Goal: Task Accomplishment & Management: Manage account settings

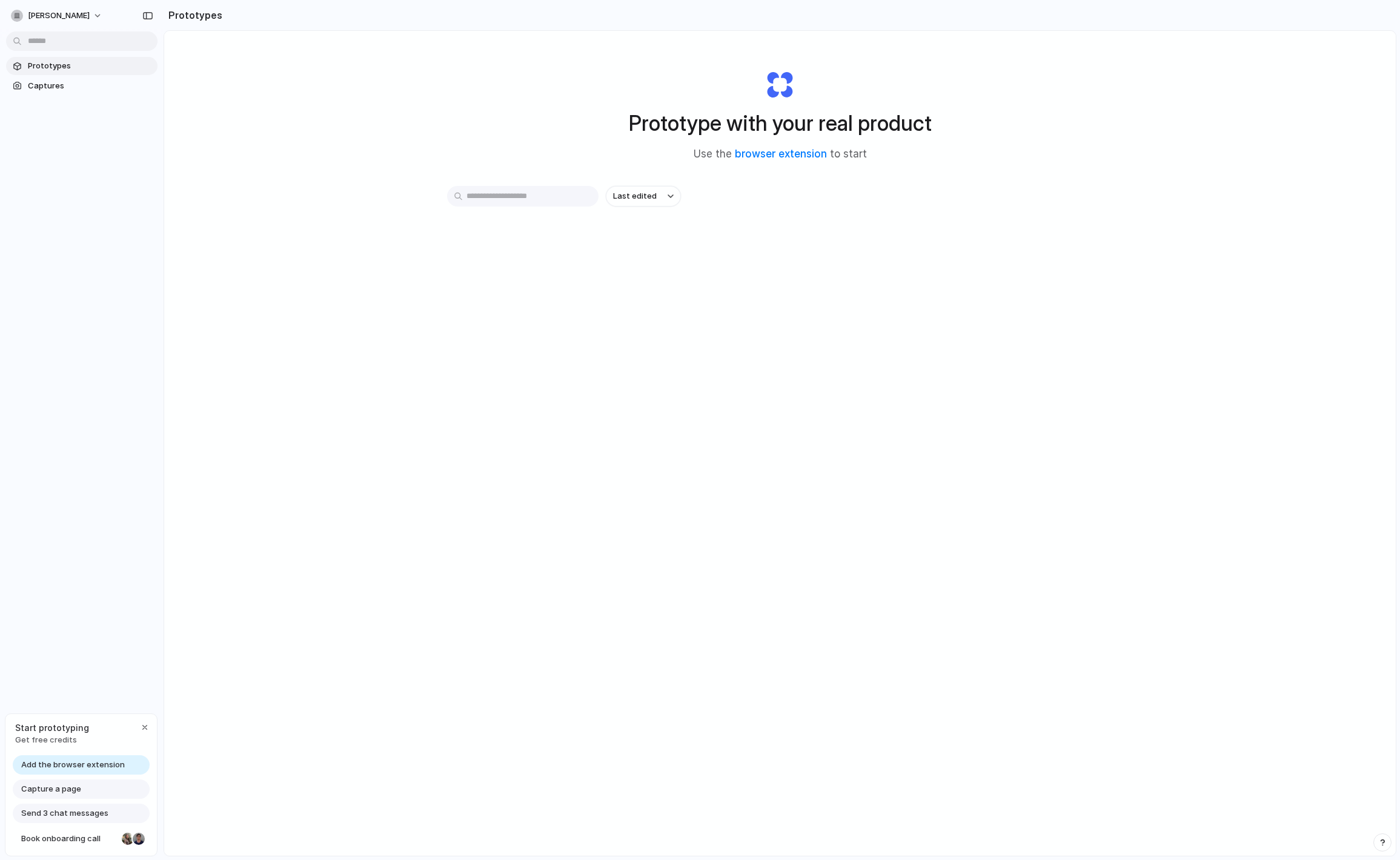
click at [190, 124] on div "Prototype with your real product Use the browser extension to start Last edited" at bounding box center [780, 475] width 1231 height 889
click at [39, 29] on div at bounding box center [81, 40] width 163 height 22
click at [39, 15] on span "andrew" at bounding box center [59, 15] width 62 height 12
click at [39, 15] on div "Settings Invite members Change theme Sign out" at bounding box center [700, 430] width 1400 height 860
click at [57, 11] on button "[PERSON_NAME]" at bounding box center [57, 15] width 103 height 19
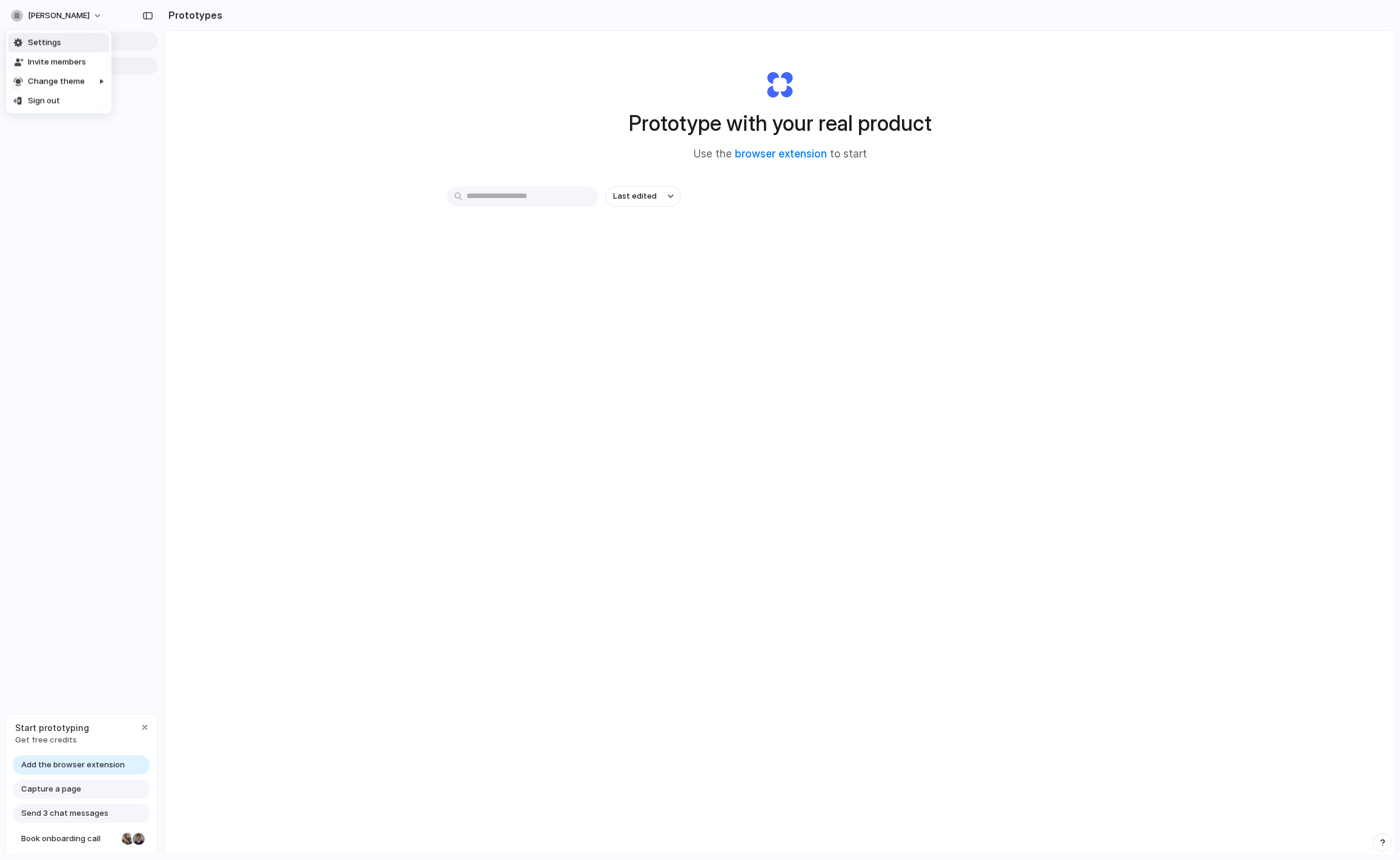
click at [53, 45] on span "Settings" at bounding box center [44, 43] width 33 height 12
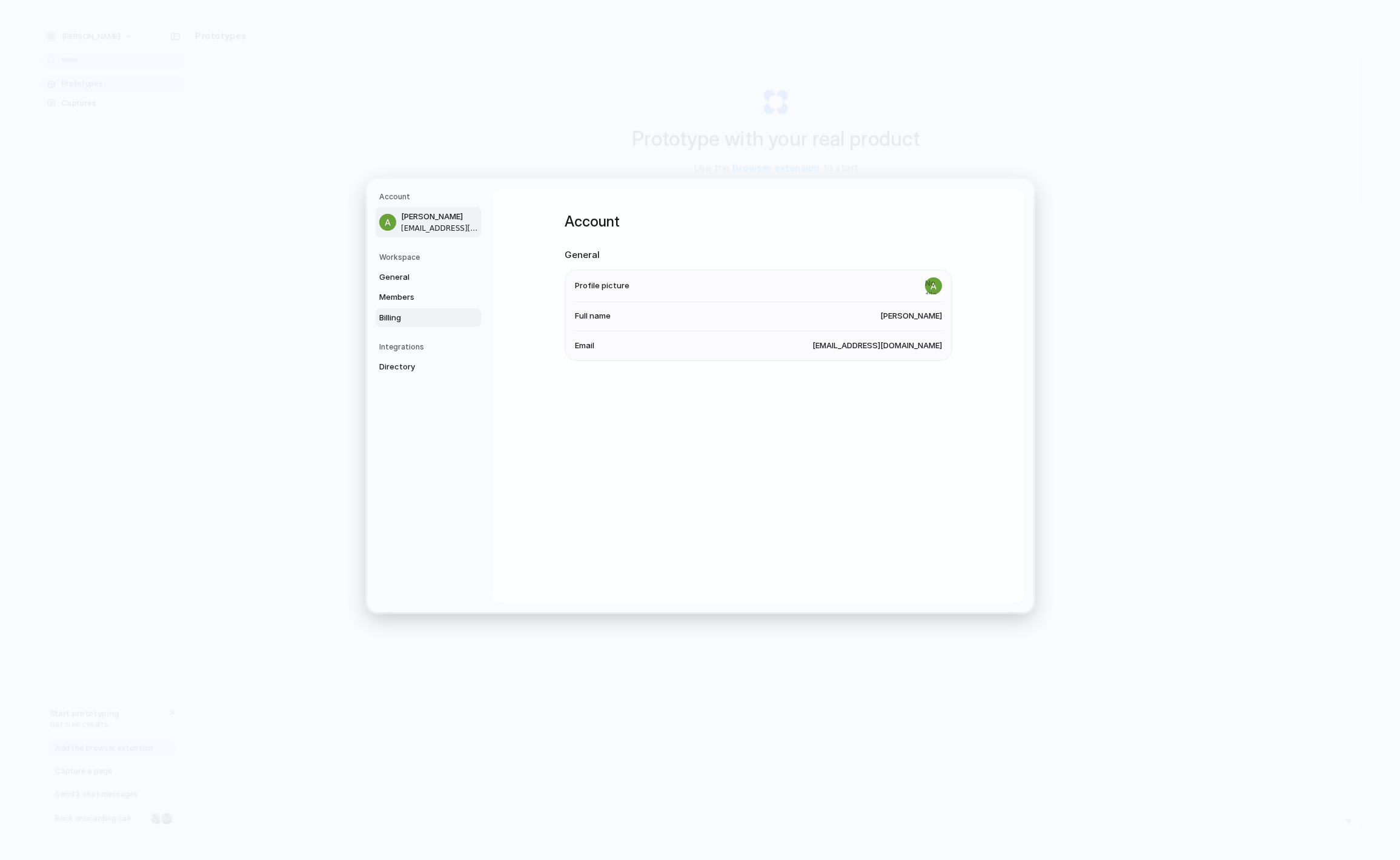
click at [405, 320] on span "Billing" at bounding box center [418, 317] width 78 height 12
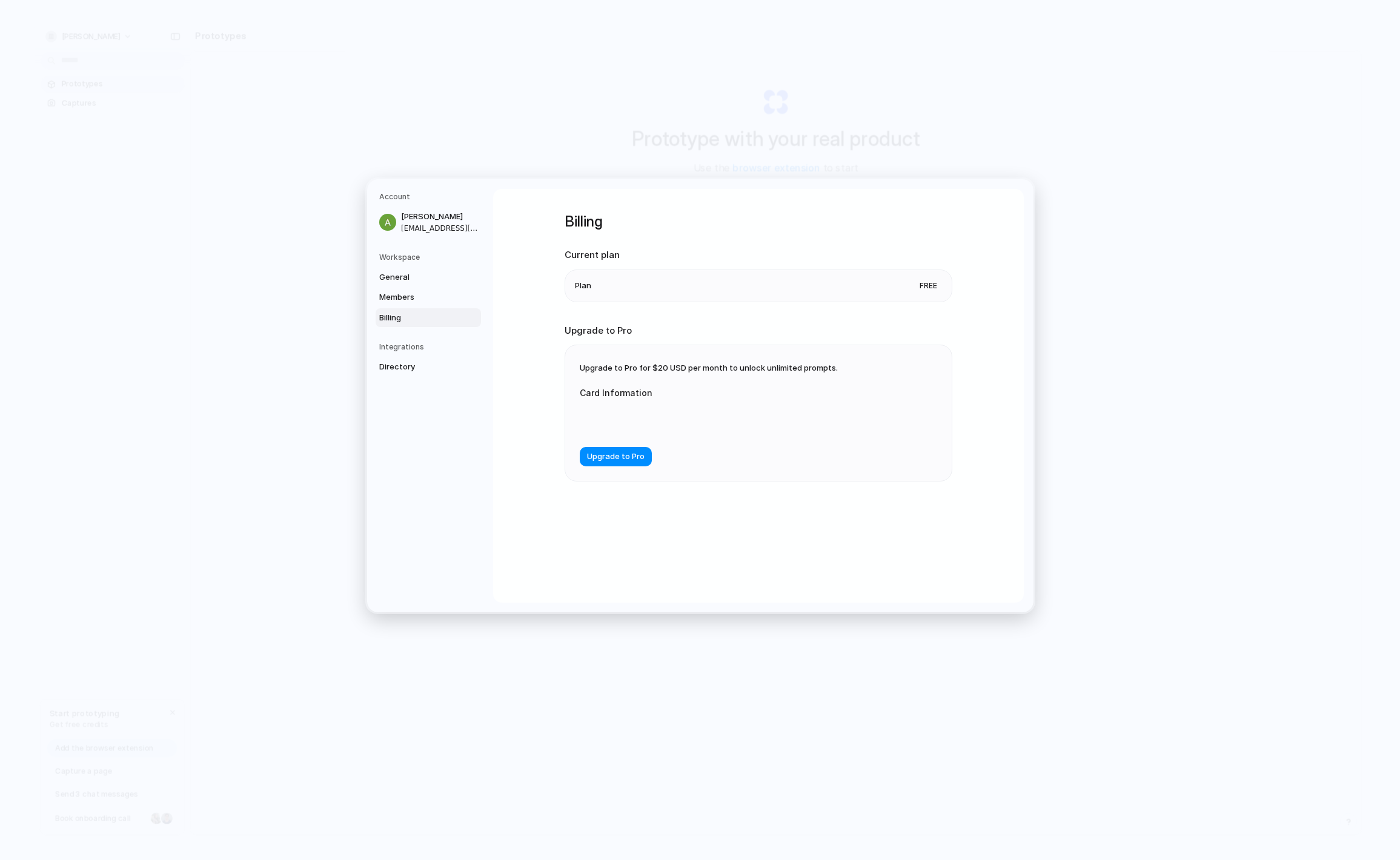
click at [682, 368] on span "Upgrade to Pro for $20 USD per month to unlock unlimited prompts." at bounding box center [709, 367] width 258 height 10
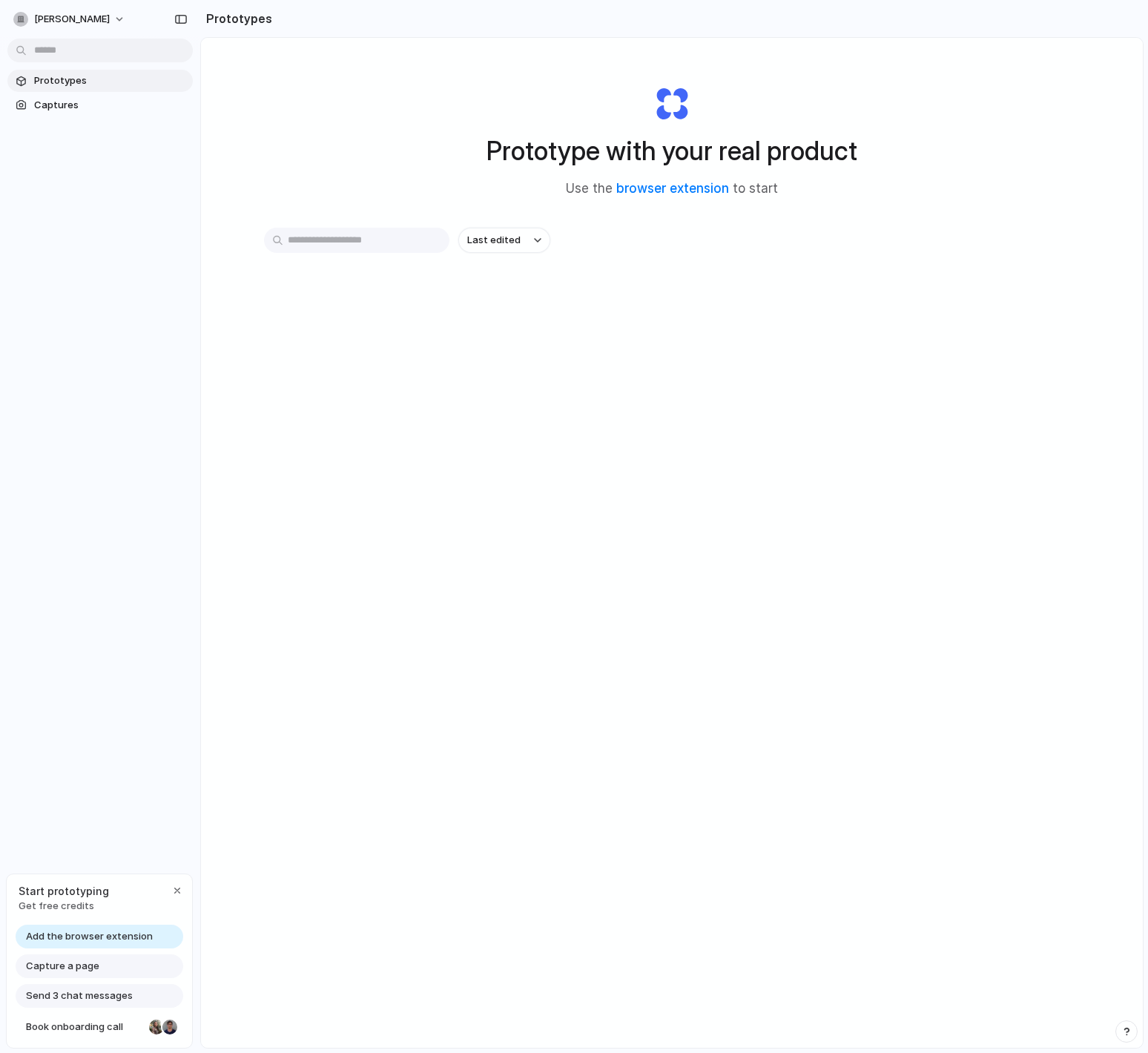
click at [609, 231] on div "Last edited" at bounding box center [671, 241] width 816 height 25
